Goal: Task Accomplishment & Management: Manage account settings

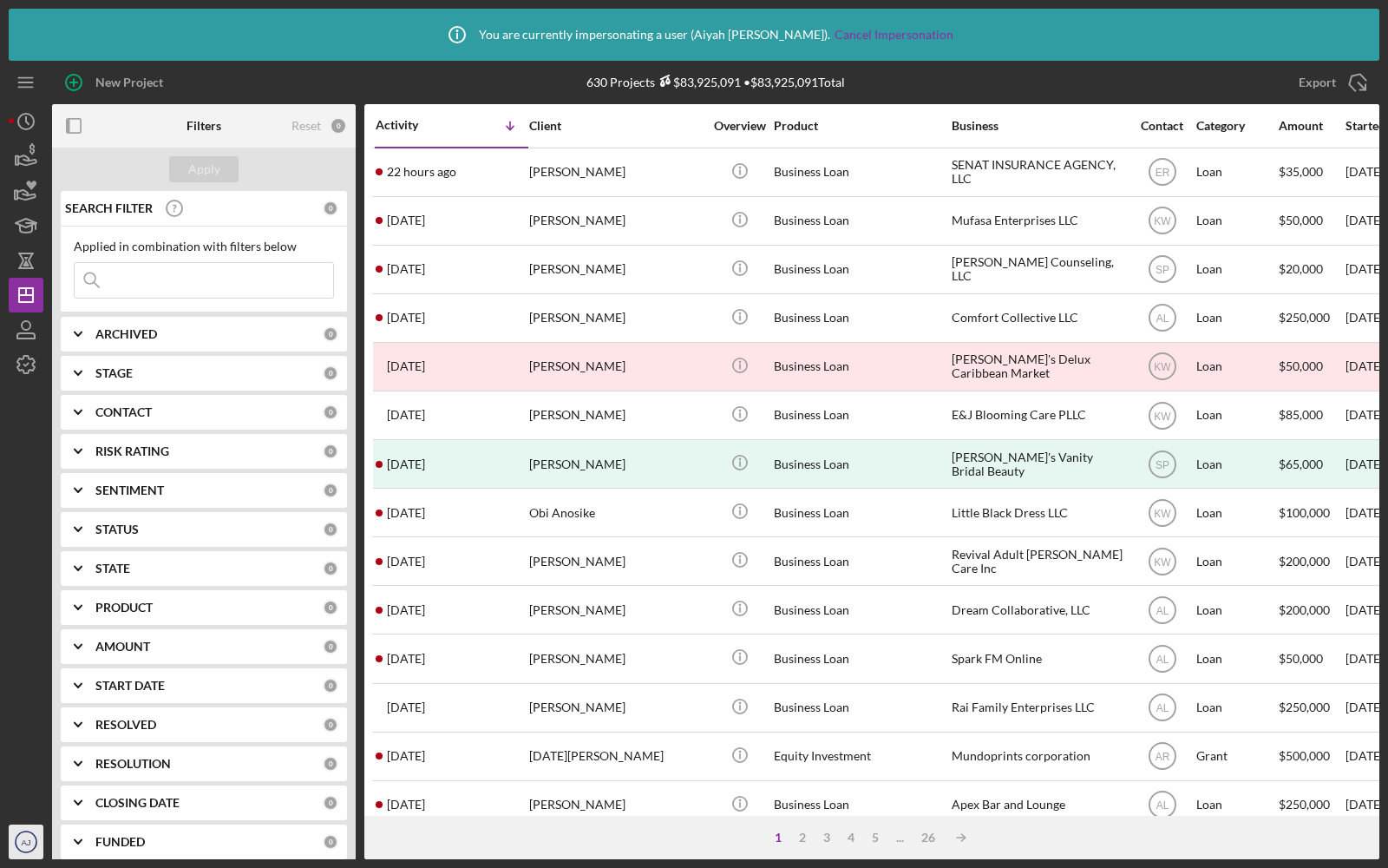
click at [33, 838] on icon "AJ" at bounding box center [26, 841] width 34 height 43
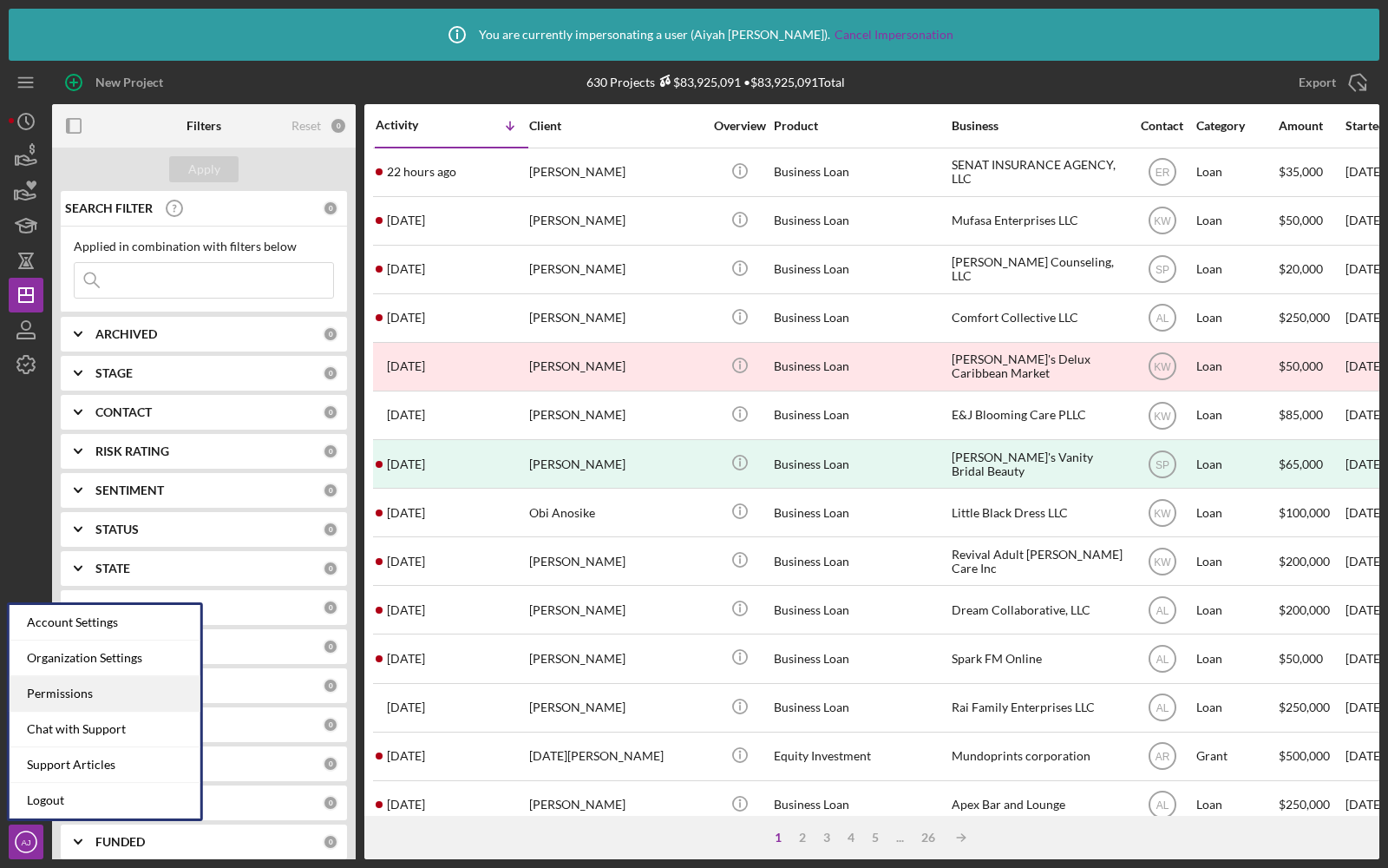
click at [73, 692] on div "Permissions" at bounding box center [105, 694] width 191 height 35
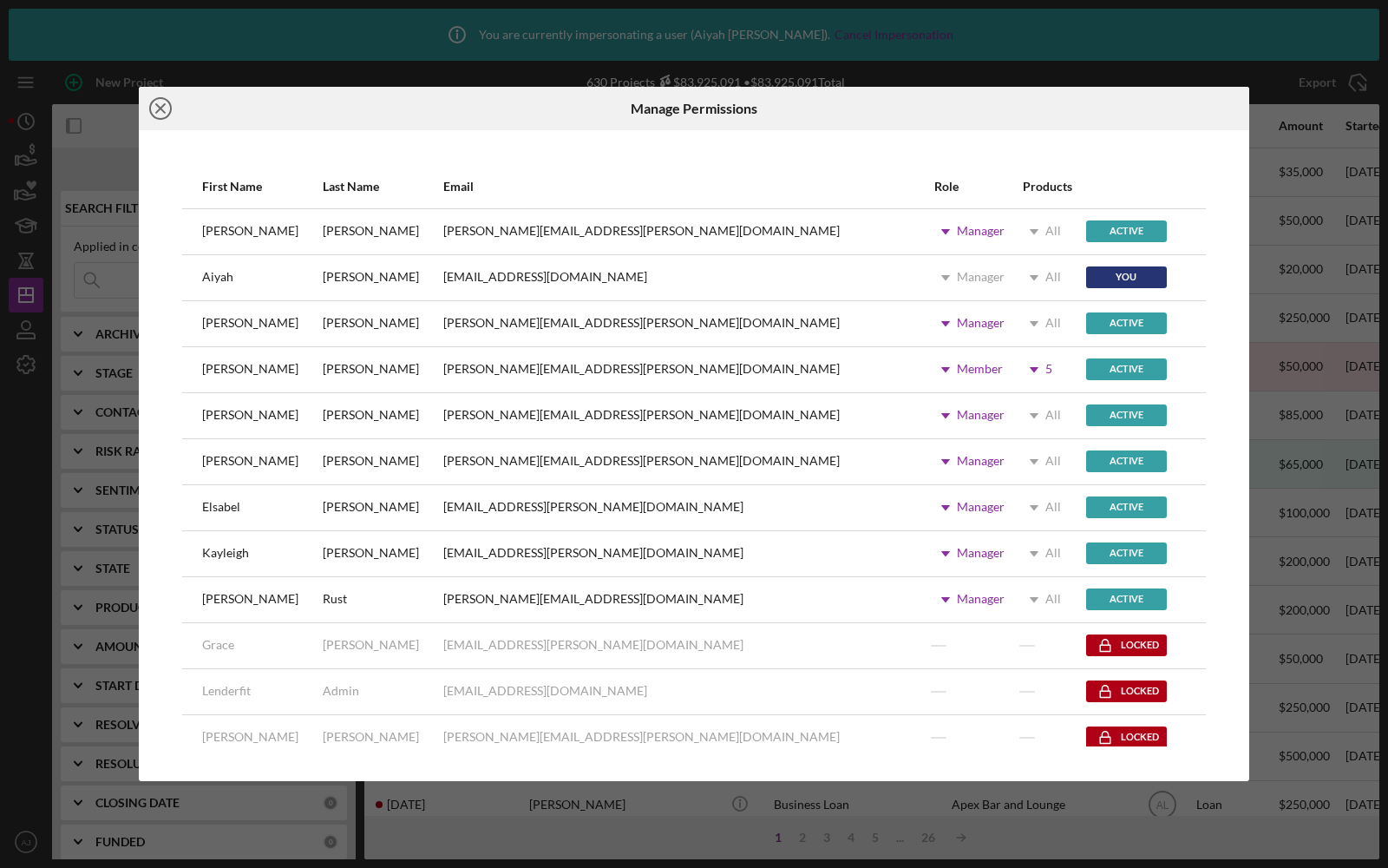
click at [160, 109] on line at bounding box center [160, 108] width 9 height 9
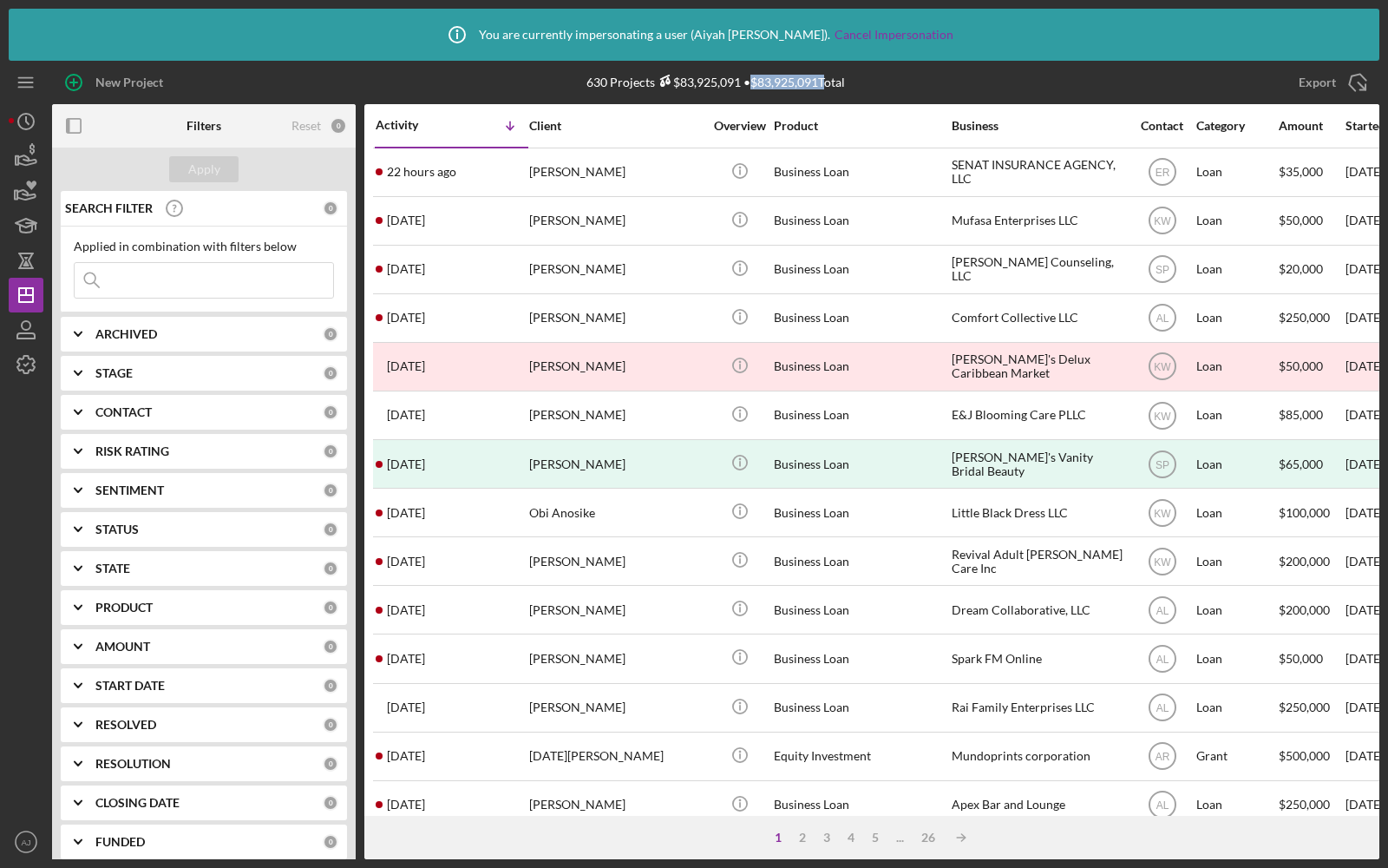
drag, startPoint x: 820, startPoint y: 81, endPoint x: 752, endPoint y: 79, distance: 68.0
click at [752, 79] on div "630 Projects $83,925,091 • $83,925,091 Total" at bounding box center [716, 82] width 258 height 15
copy div "$83,925,091"
click at [21, 835] on icon "AJ" at bounding box center [26, 841] width 34 height 43
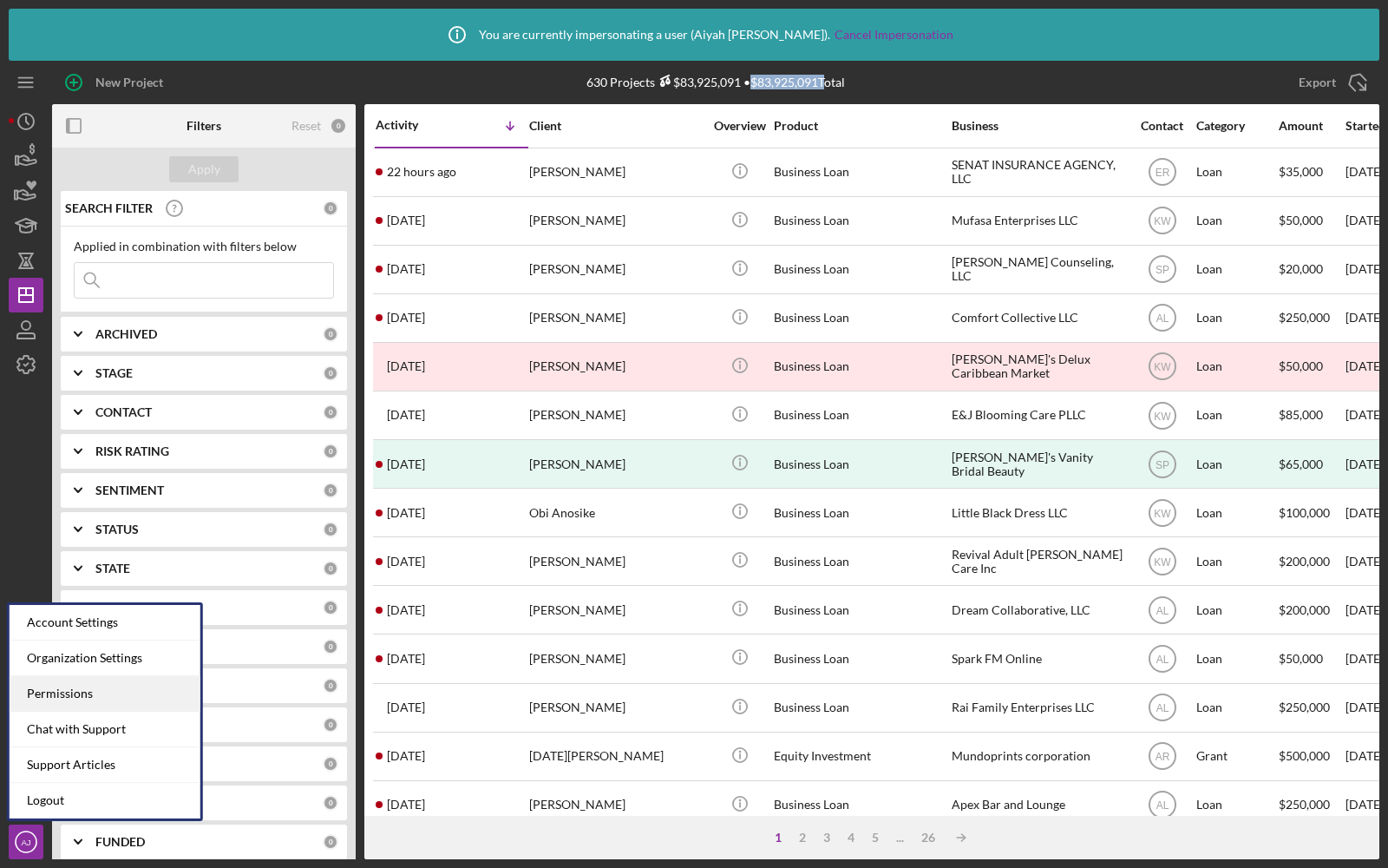
click at [71, 689] on div "Permissions" at bounding box center [105, 694] width 191 height 35
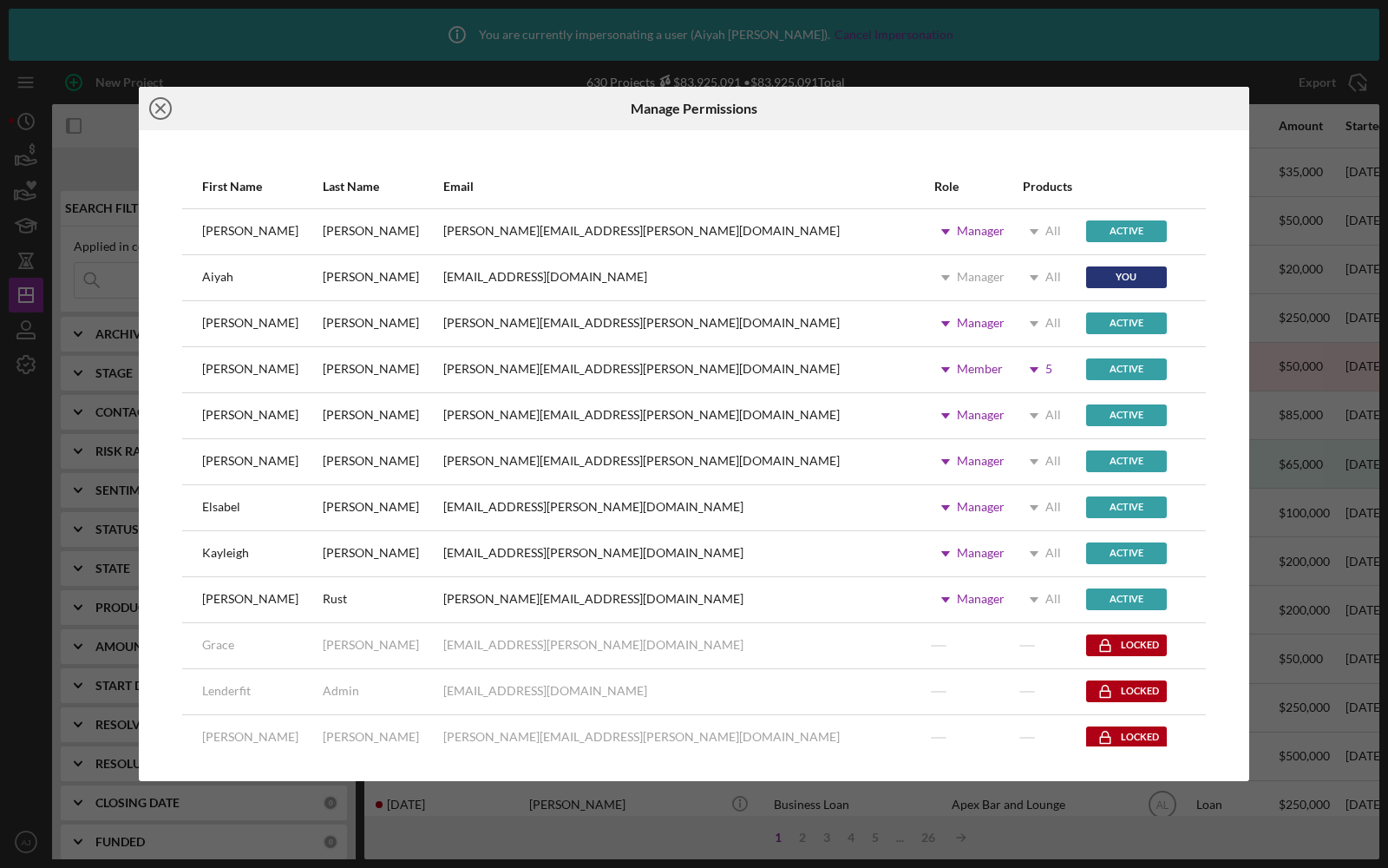
click at [160, 105] on icon "Icon/Close" at bounding box center [160, 108] width 43 height 43
